Goal: Task Accomplishment & Management: Manage account settings

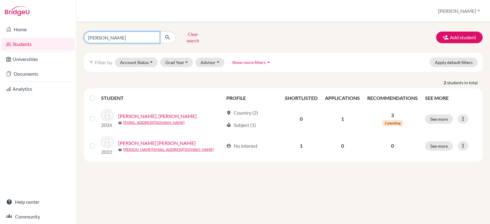
drag, startPoint x: 113, startPoint y: 35, endPoint x: 46, endPoint y: 38, distance: 67.1
click at [46, 38] on div "Home Students Universities Documents Analytics Help center Community Students o…" at bounding box center [245, 112] width 490 height 224
type input "[PERSON_NAME]"
click at [166, 34] on icon "submit" at bounding box center [167, 37] width 6 height 6
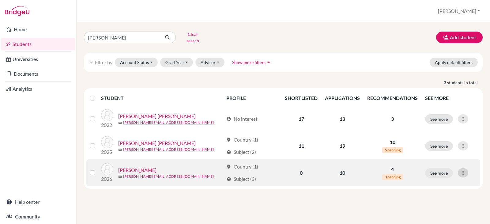
click at [465, 170] on icon at bounding box center [463, 173] width 6 height 6
click at [427, 181] on button "Edit student" at bounding box center [436, 186] width 48 height 10
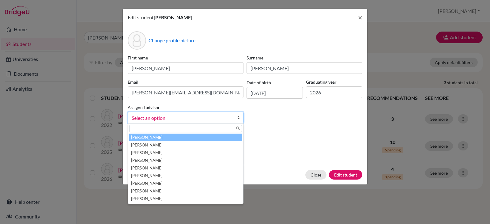
click at [238, 118] on b at bounding box center [240, 117] width 6 height 11
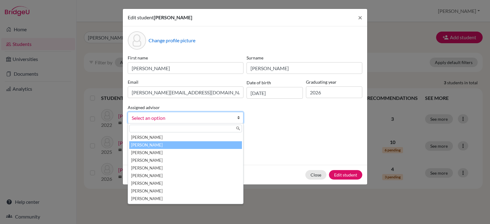
click at [146, 144] on li "[PERSON_NAME]" at bounding box center [185, 145] width 113 height 8
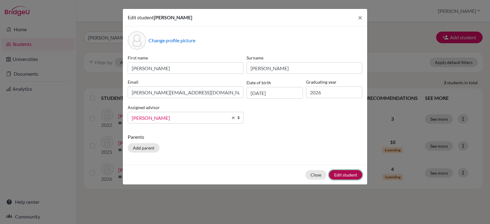
click at [336, 174] on button "Edit student" at bounding box center [345, 174] width 33 height 9
